Goal: Check status

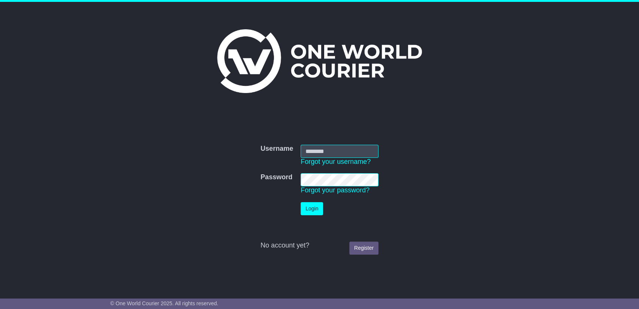
type input "**********"
click at [298, 208] on td "Login" at bounding box center [339, 208] width 85 height 21
click at [310, 206] on button "Login" at bounding box center [312, 208] width 22 height 13
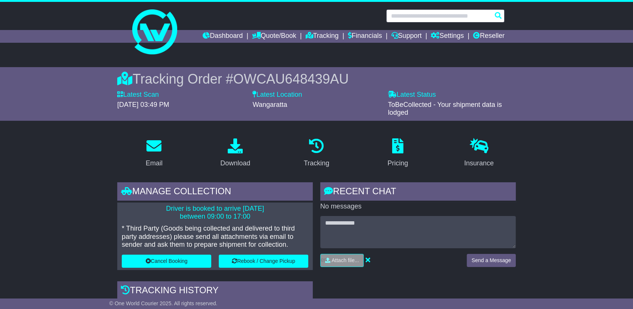
click at [434, 20] on input "text" at bounding box center [445, 15] width 118 height 13
paste input "**********"
type input "**********"
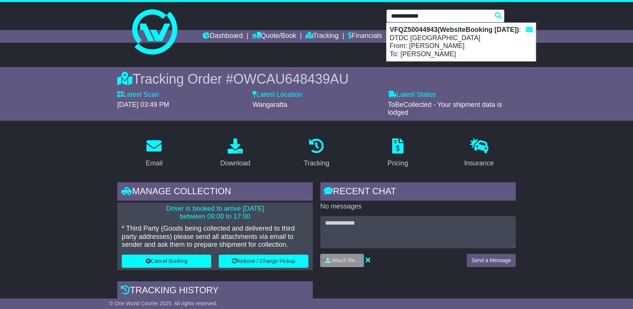
click at [424, 41] on div "VFQZ50044943(WebsiteBooking [DATE]) : DTDC [GEOGRAPHIC_DATA] From: [PERSON_NAME…" at bounding box center [460, 42] width 149 height 38
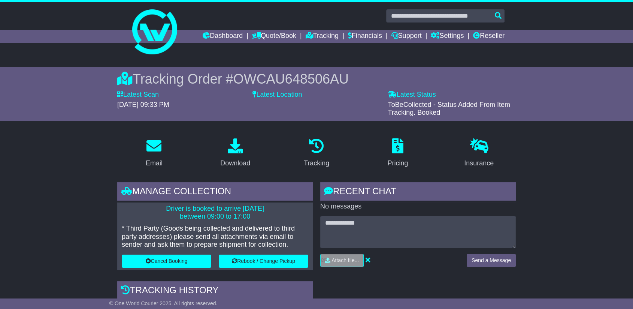
click at [322, 79] on span "OWCAU648506AU" at bounding box center [290, 78] width 115 height 15
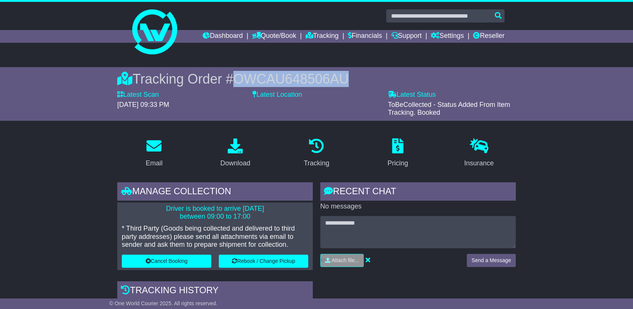
click at [321, 79] on span "OWCAU648506AU" at bounding box center [290, 78] width 115 height 15
copy span "OWCAU648506AU"
click at [231, 165] on div "Download" at bounding box center [235, 163] width 30 height 10
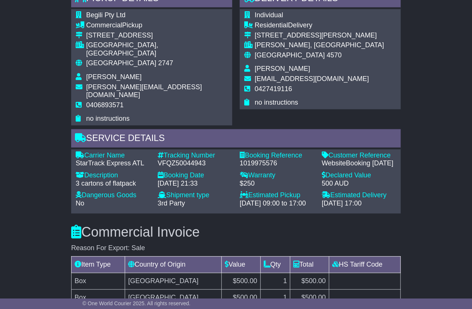
scroll to position [582, 0]
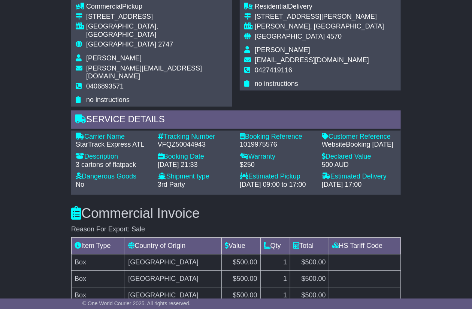
click at [271, 140] on div "1019975576" at bounding box center [277, 144] width 75 height 8
copy div "1019975576"
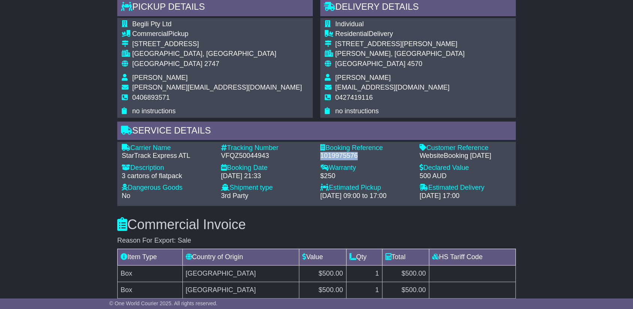
scroll to position [504, 0]
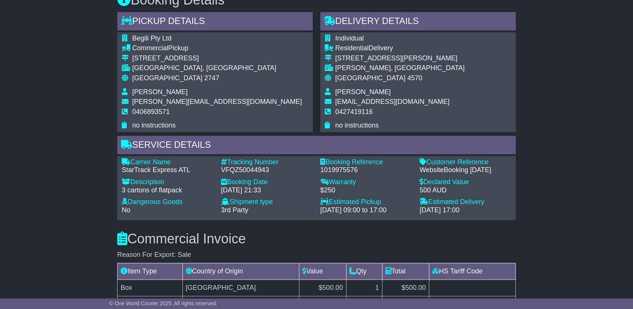
click at [382, 100] on span "sales@begili.com.au" at bounding box center [392, 101] width 114 height 7
copy tbody "sales@begili.com.au"
